Goal: Check status: Check status

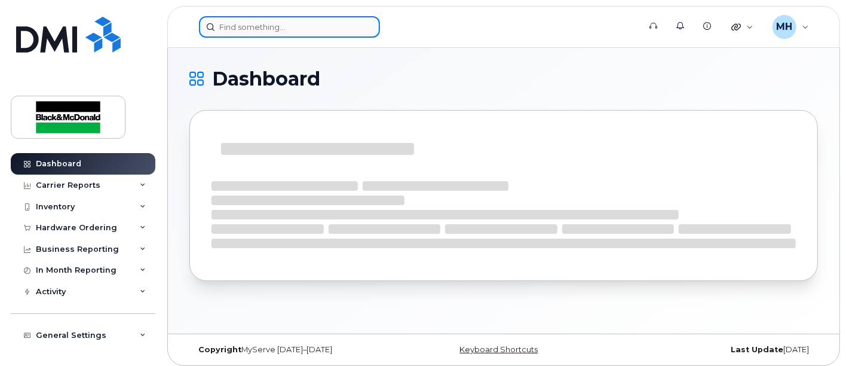
click at [243, 26] on input at bounding box center [289, 27] width 181 height 22
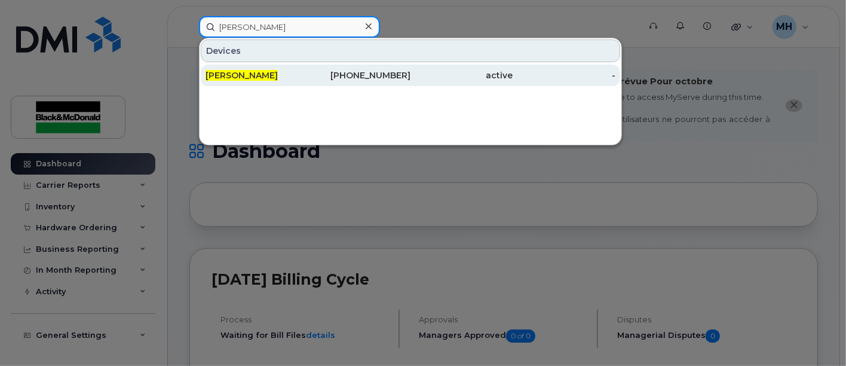
type input "[PERSON_NAME]"
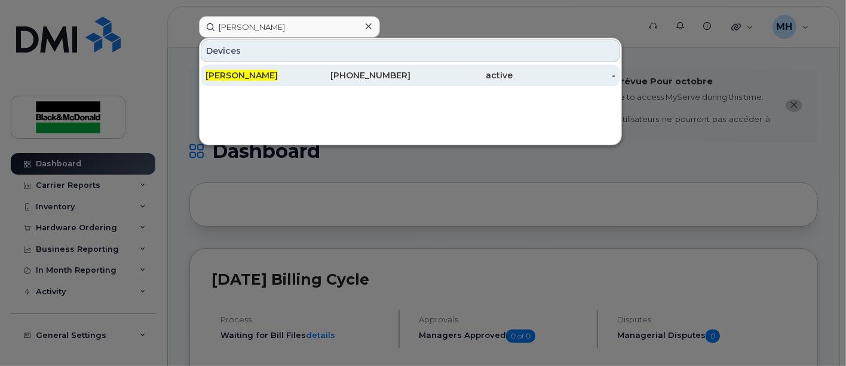
click at [222, 76] on span "[PERSON_NAME]" at bounding box center [242, 75] width 72 height 11
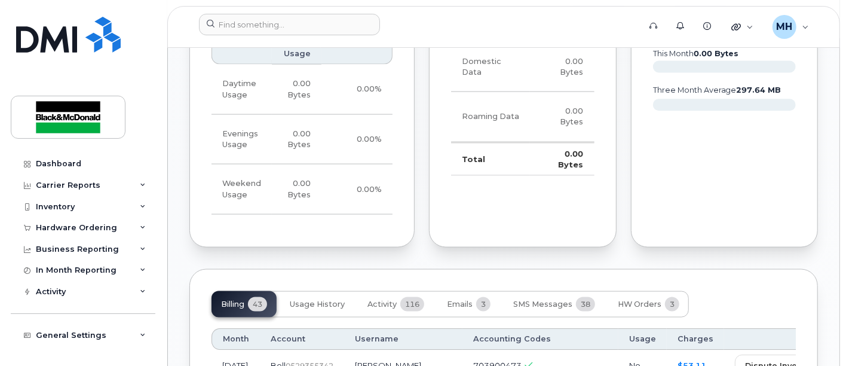
scroll to position [1128, 0]
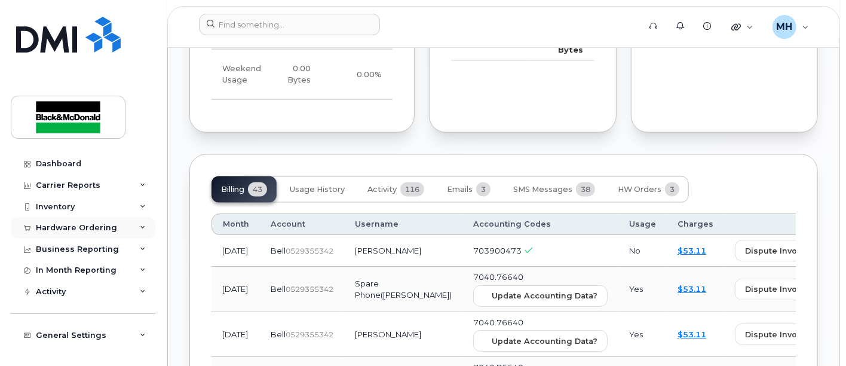
click at [60, 226] on div "Hardware Ordering" at bounding box center [76, 228] width 81 height 10
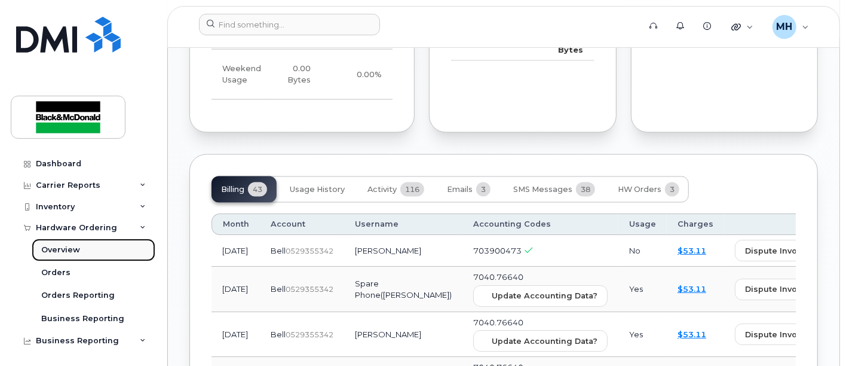
click at [58, 247] on div "Overview" at bounding box center [60, 249] width 39 height 11
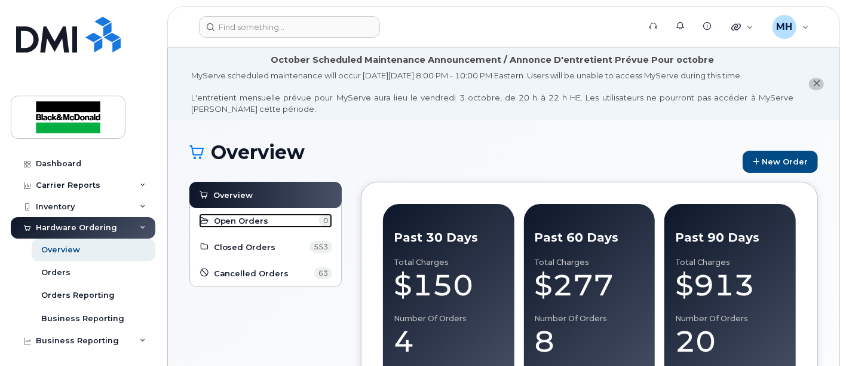
click at [244, 217] on span "Open Orders" at bounding box center [241, 220] width 55 height 11
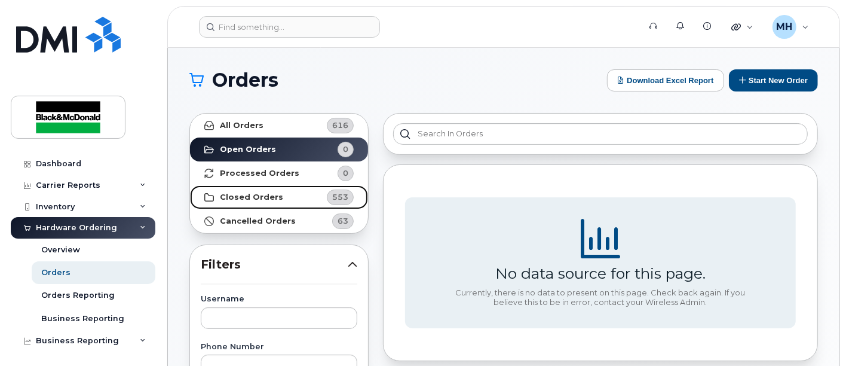
click at [259, 197] on strong "Closed Orders" at bounding box center [251, 197] width 63 height 10
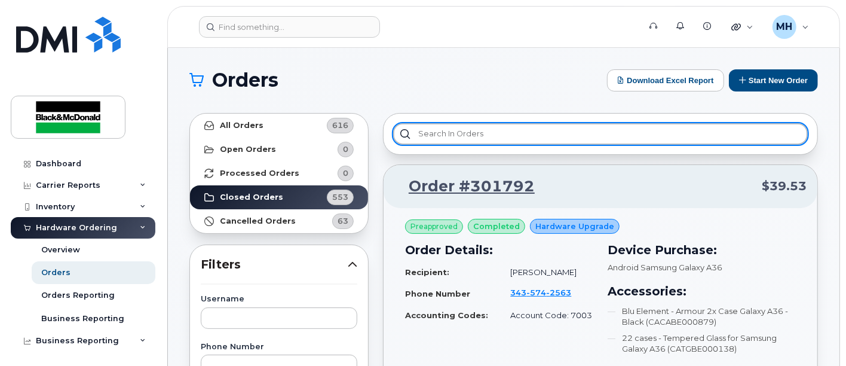
click at [437, 134] on input "text" at bounding box center [600, 134] width 415 height 22
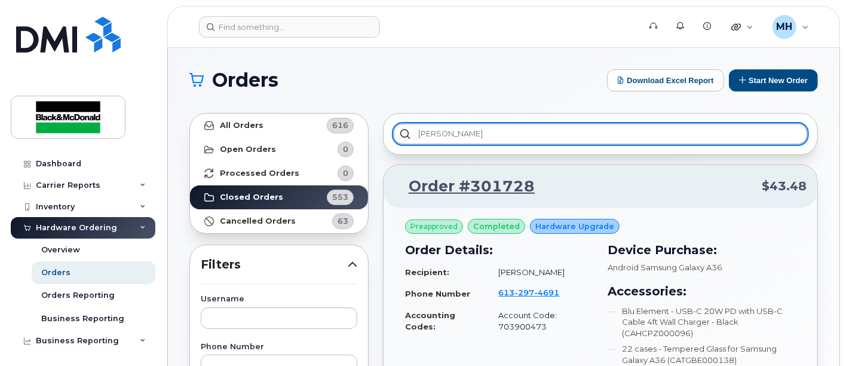
type input "Beatty"
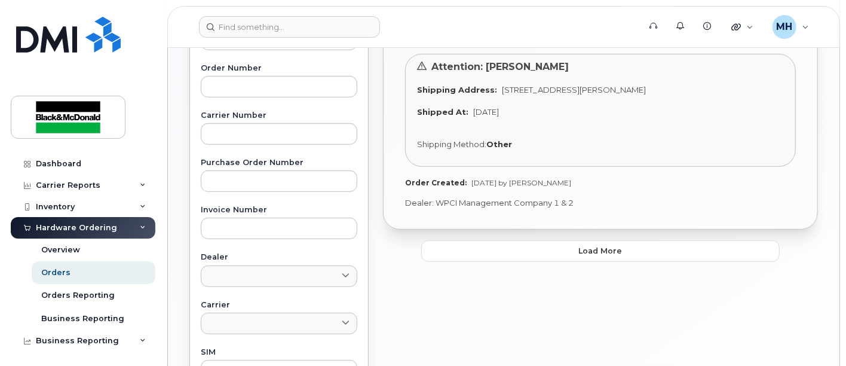
scroll to position [398, 0]
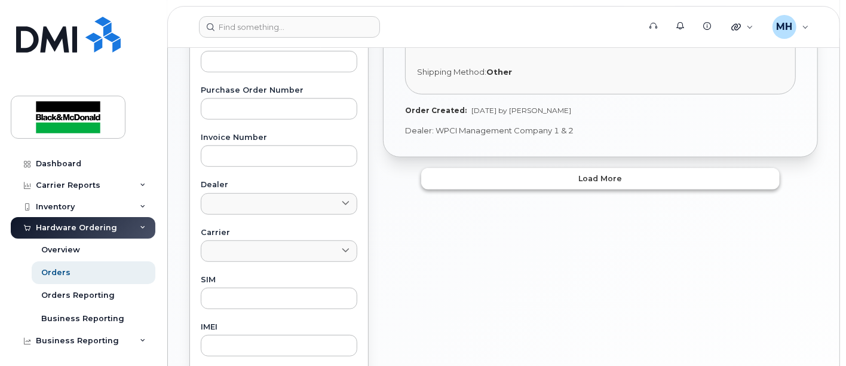
click at [585, 179] on span "Load more" at bounding box center [601, 178] width 44 height 11
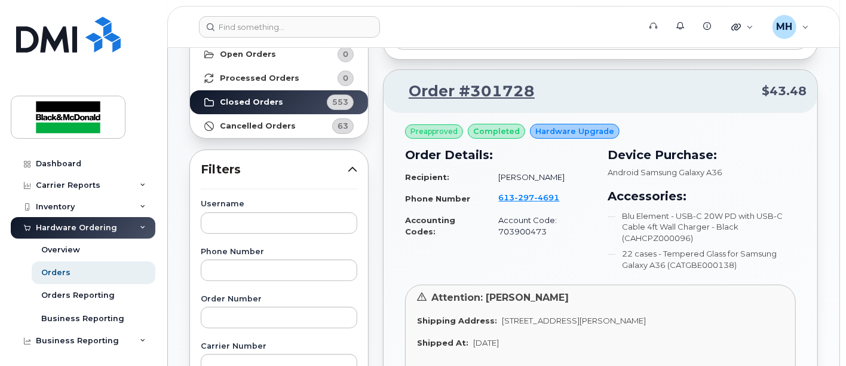
scroll to position [66, 0]
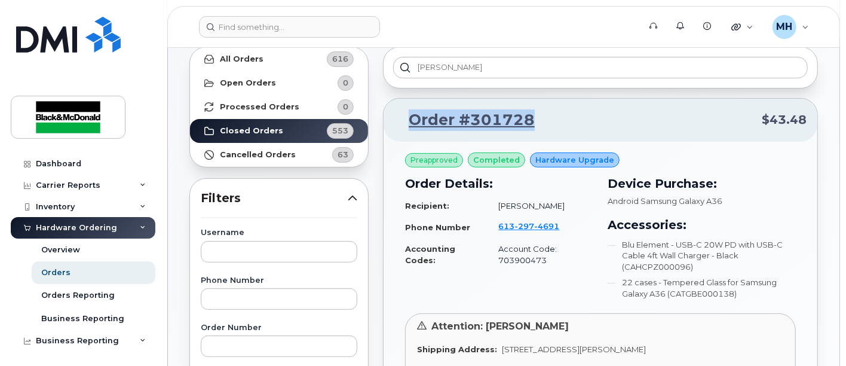
drag, startPoint x: 536, startPoint y: 121, endPoint x: 341, endPoint y: 160, distance: 199.8
click at [393, 124] on div "Order #301728 $43.48" at bounding box center [601, 120] width 434 height 43
copy link "Order #301728"
